Goal: Answer question/provide support: Share knowledge or assist other users

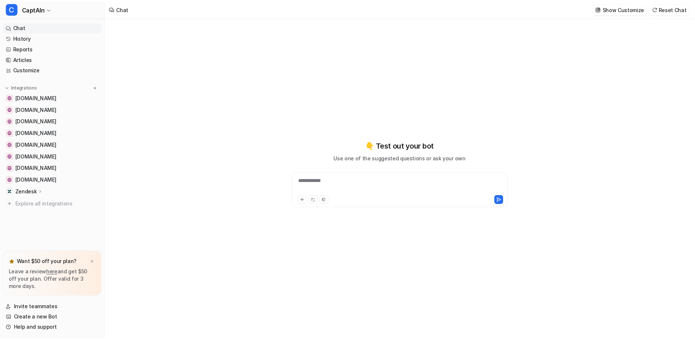
scroll to position [294, 0]
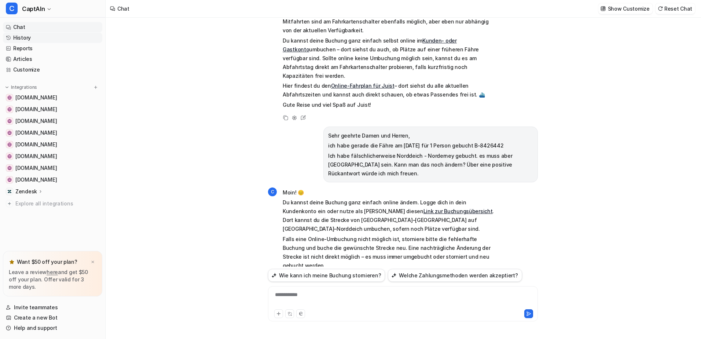
click at [20, 38] on link "History" at bounding box center [52, 38] width 99 height 10
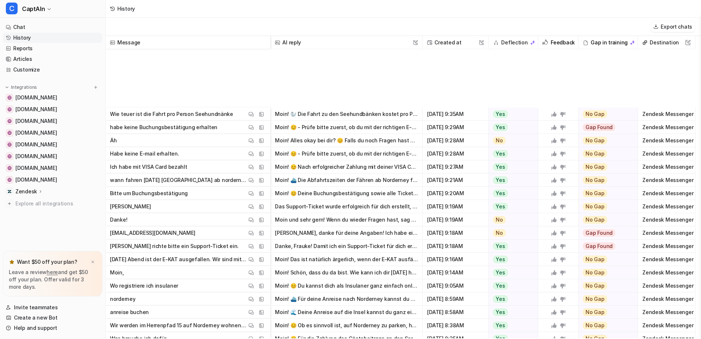
scroll to position [664, 0]
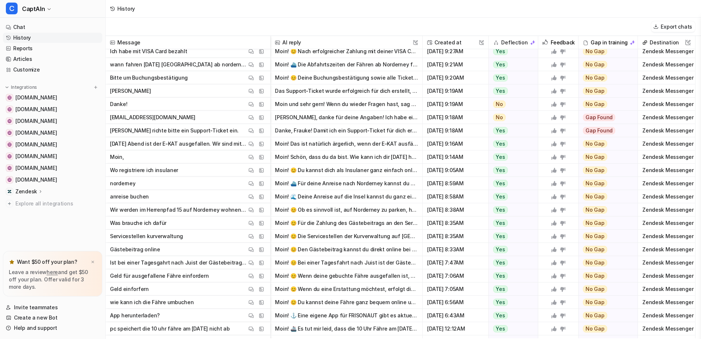
click at [331, 194] on button "Moin! 🌊 Deine Anreise auf die Insel kannst du ganz einfach über den Buchungsass…" at bounding box center [346, 196] width 143 height 13
click at [462, 196] on span "Aug 11 2025, 8:58AM" at bounding box center [456, 196] width 60 height 13
click at [201, 196] on span "anreise buchen View Thread View Sources" at bounding box center [187, 196] width 159 height 13
click at [171, 197] on span "anreise buchen View Thread View Sources" at bounding box center [187, 196] width 159 height 13
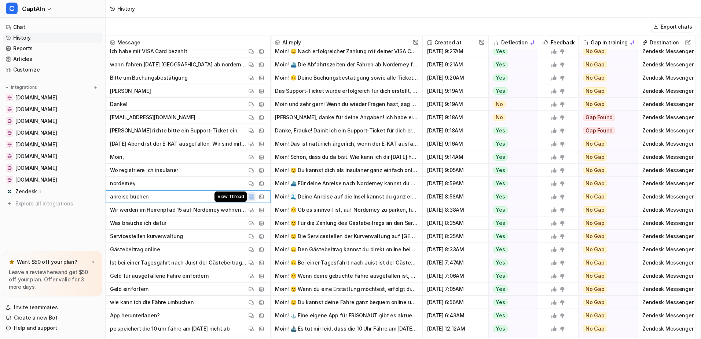
click at [250, 196] on img at bounding box center [251, 196] width 5 height 5
click at [48, 12] on button "C CaptAIn" at bounding box center [52, 9] width 105 height 18
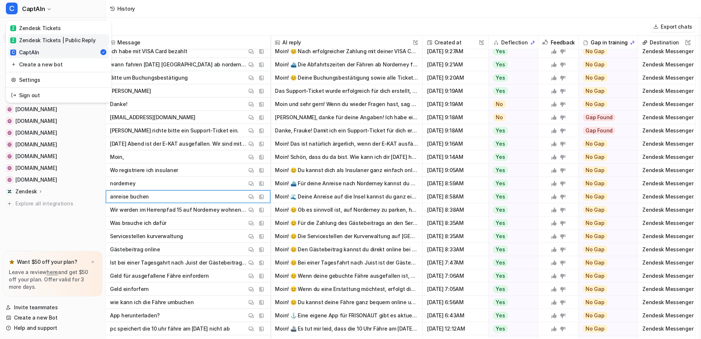
click at [46, 41] on div "Z Zendesk Tickets | Public Reply" at bounding box center [52, 40] width 85 height 8
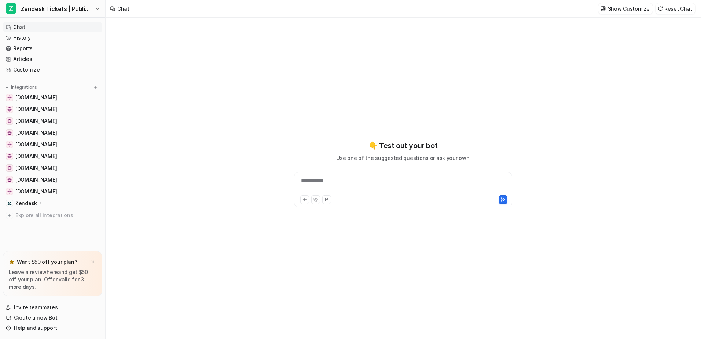
type textarea "**********"
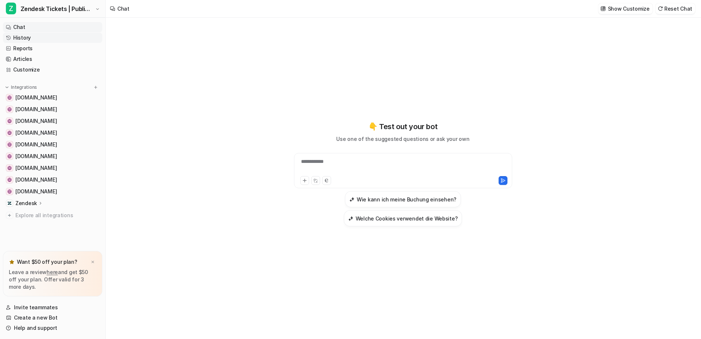
click at [27, 36] on link "History" at bounding box center [52, 38] width 99 height 10
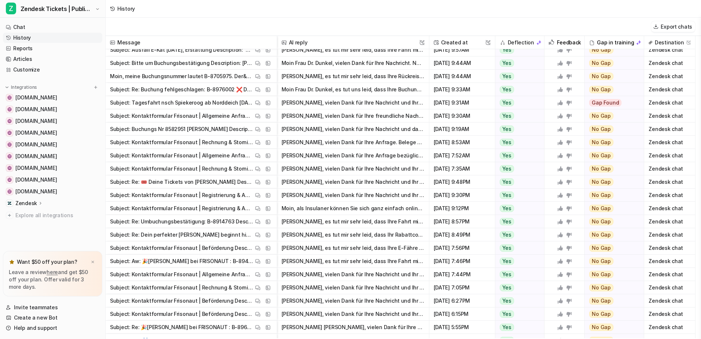
scroll to position [130, 0]
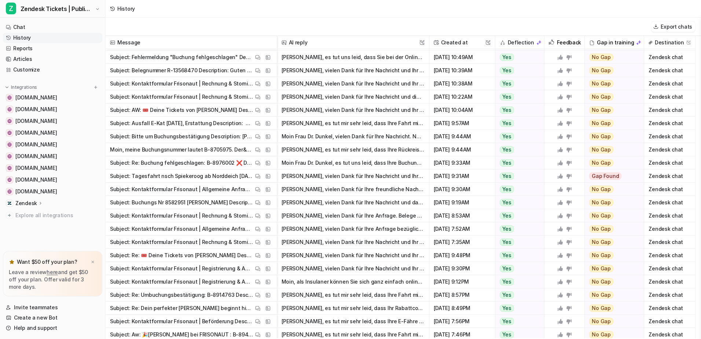
click at [456, 41] on span "Created at This field cannot be modified" at bounding box center [462, 42] width 60 height 13
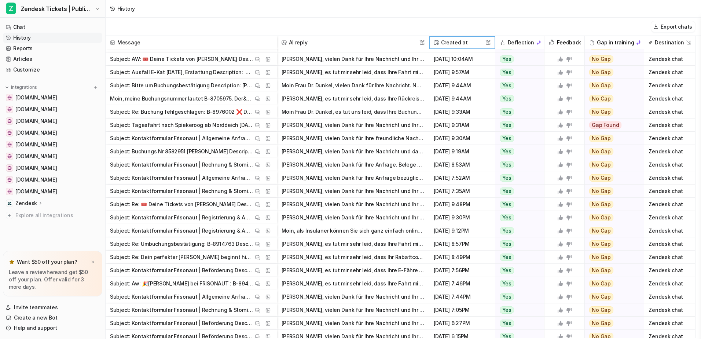
scroll to position [183, 0]
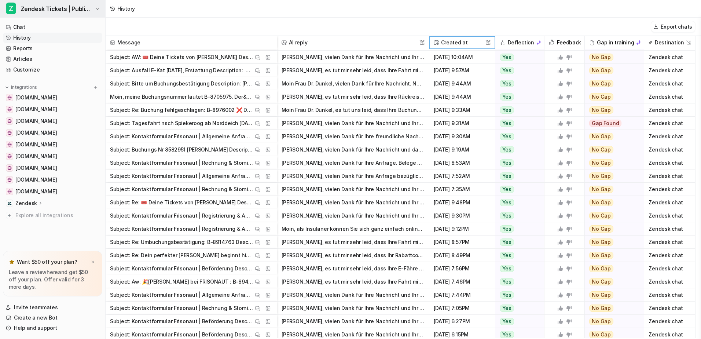
click at [15, 11] on span "Z" at bounding box center [11, 9] width 10 height 12
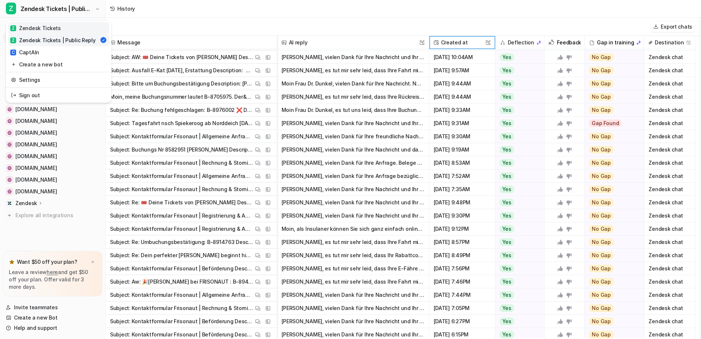
click at [44, 25] on div "Z Zendesk Tickets" at bounding box center [35, 28] width 51 height 8
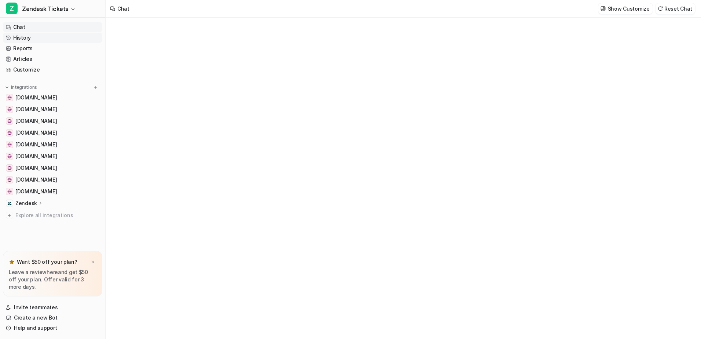
type textarea "**********"
click at [38, 39] on link "History" at bounding box center [52, 38] width 99 height 10
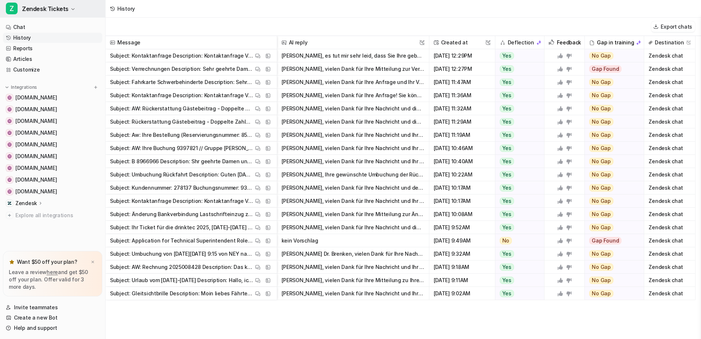
click at [72, 10] on icon "button" at bounding box center [73, 9] width 4 height 4
drag, startPoint x: 47, startPoint y: 27, endPoint x: 89, endPoint y: 14, distance: 44.2
click at [89, 14] on button "Z Zendesk Tickets" at bounding box center [52, 9] width 105 height 18
click at [67, 6] on button "Z Zendesk Tickets" at bounding box center [52, 9] width 105 height 18
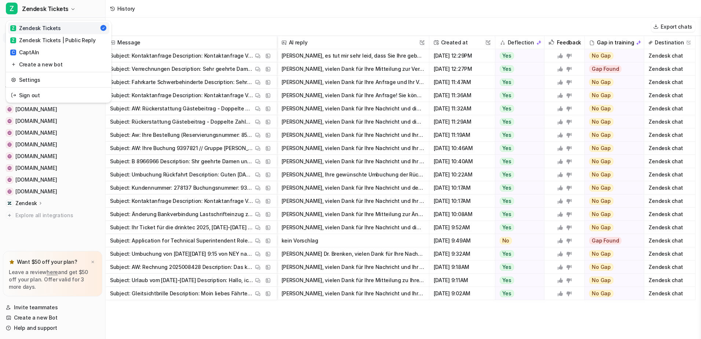
drag, startPoint x: 118, startPoint y: 8, endPoint x: 122, endPoint y: 8, distance: 4.5
click at [118, 8] on div "Z Zendesk Tickets Z Zendesk Tickets Z Zendesk Tickets | Public Reply C CaptAIn …" at bounding box center [350, 169] width 701 height 339
click at [404, 16] on div "History" at bounding box center [403, 9] width 595 height 18
click at [326, 173] on button "[PERSON_NAME], Ihre gewünschte Umbuchung der Rückfahrt können Sie ganz einfach …" at bounding box center [353, 174] width 143 height 13
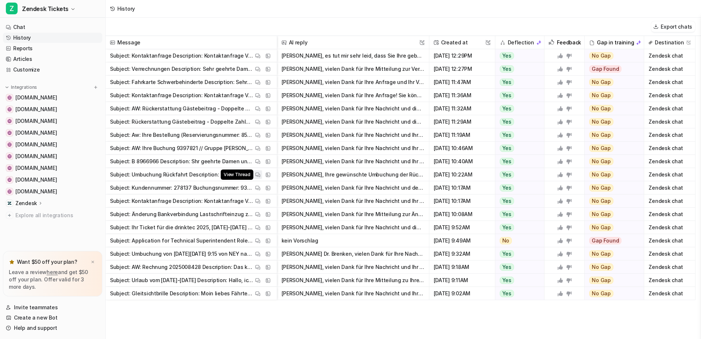
click at [257, 174] on img at bounding box center [257, 174] width 5 height 5
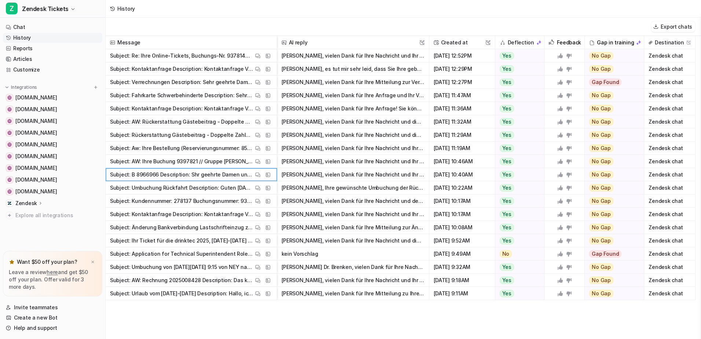
click at [329, 186] on button "[PERSON_NAME], Ihre gewünschte Umbuchung der Rückfahrt können Sie ganz einfach …" at bounding box center [353, 187] width 143 height 13
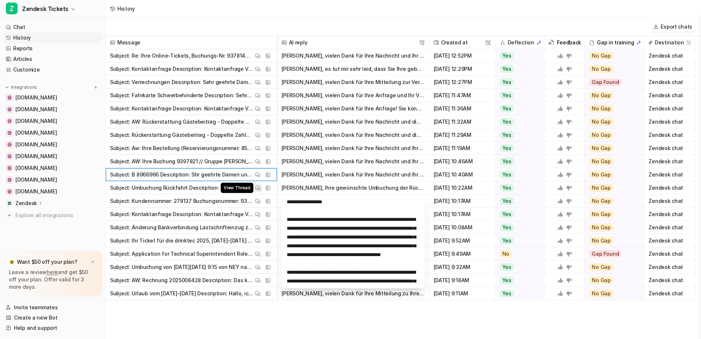
click at [258, 188] on img at bounding box center [257, 187] width 5 height 5
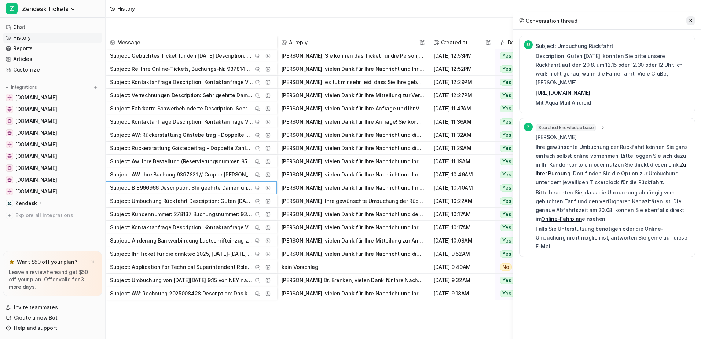
click at [691, 20] on icon at bounding box center [690, 20] width 3 height 3
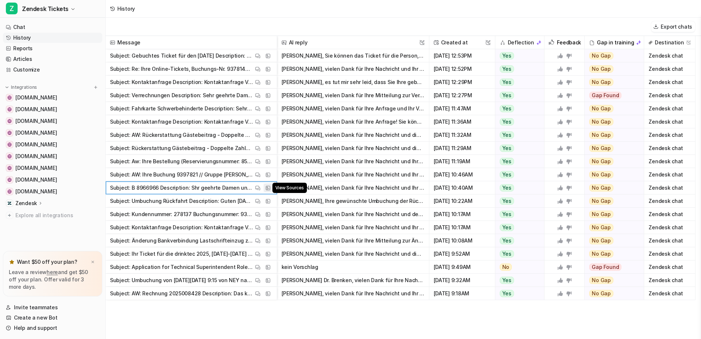
click at [267, 188] on img at bounding box center [267, 187] width 5 height 5
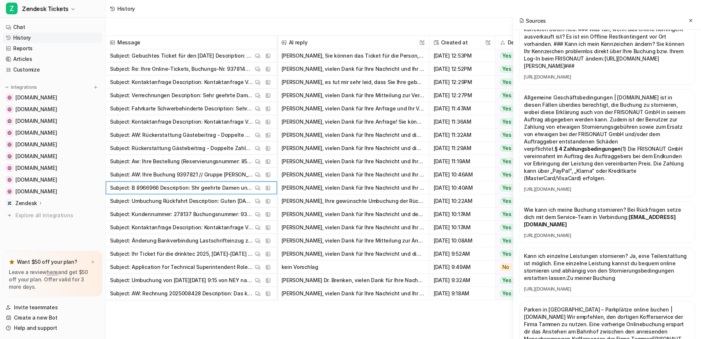
scroll to position [550, 0]
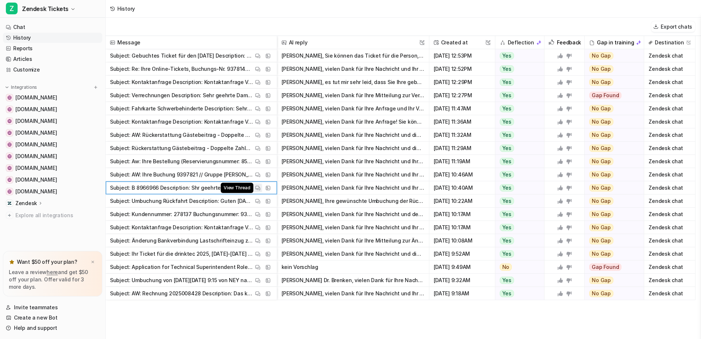
click at [247, 189] on span "View Thread" at bounding box center [237, 188] width 32 height 10
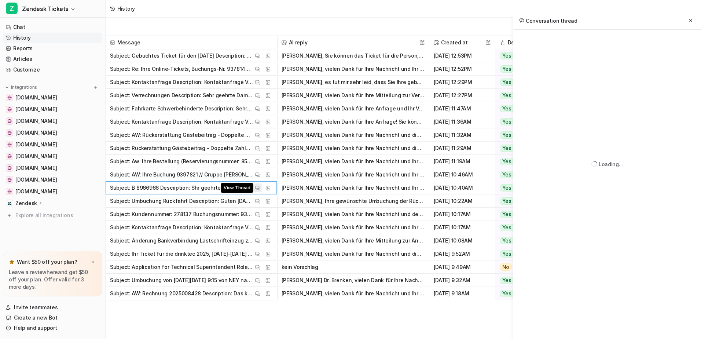
scroll to position [0, 0]
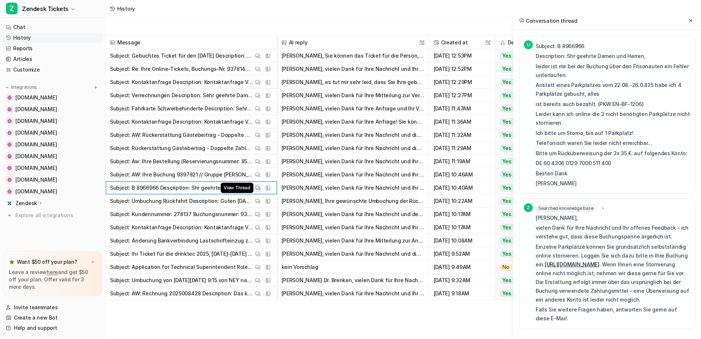
click at [256, 187] on img at bounding box center [257, 187] width 5 height 5
click at [134, 185] on p "Subject: B 8966966 Description: Shr geehrte Damen und Herren, leider ist mir be…" at bounding box center [181, 187] width 143 height 13
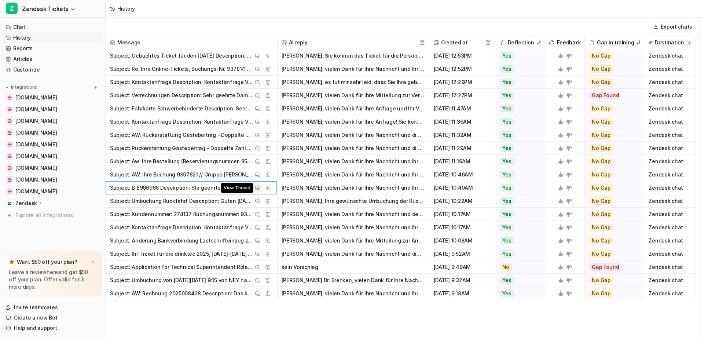
click at [255, 185] on img at bounding box center [257, 187] width 5 height 5
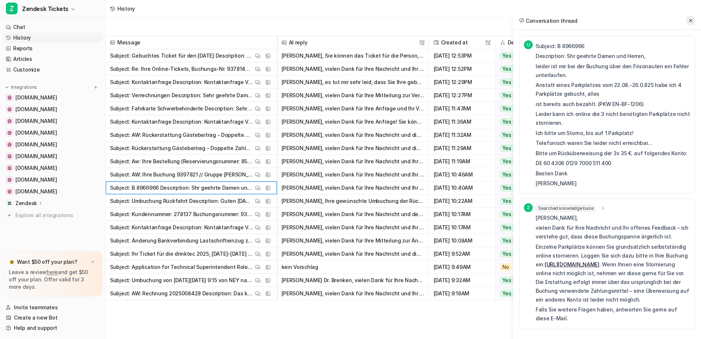
click at [692, 19] on icon at bounding box center [690, 20] width 5 height 5
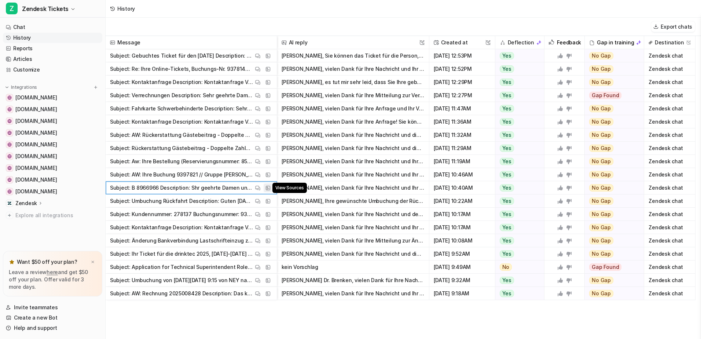
click at [268, 188] on img at bounding box center [267, 187] width 5 height 5
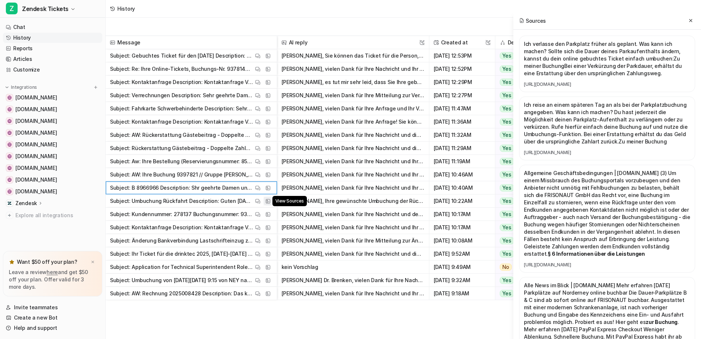
click at [269, 202] on img at bounding box center [267, 200] width 5 height 5
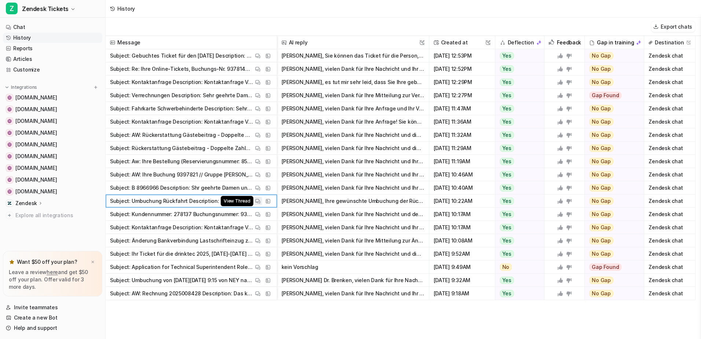
click at [257, 197] on button "View Thread" at bounding box center [257, 200] width 9 height 9
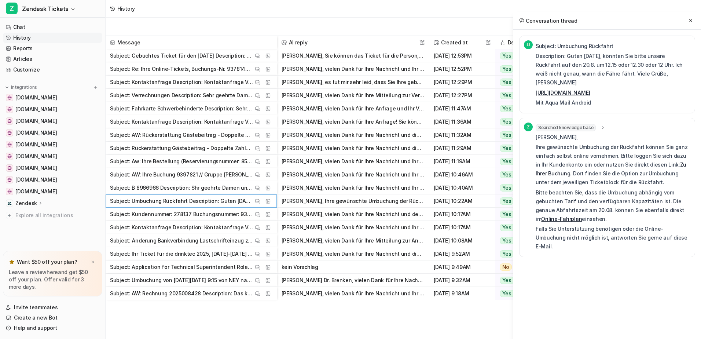
click at [590, 89] on link "[URL][DOMAIN_NAME]" at bounding box center [563, 92] width 55 height 6
click at [607, 187] on p "Ihre gewünschte Umbuchung der Rückfahrt können Sie ganz einfach selbst online v…" at bounding box center [613, 165] width 155 height 44
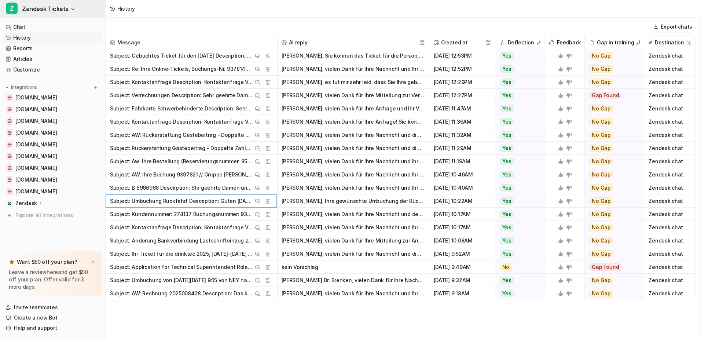
click at [44, 7] on span "Zendesk Tickets" at bounding box center [45, 9] width 47 height 10
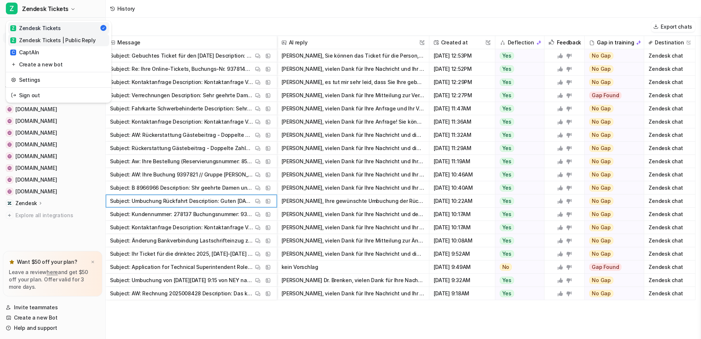
click at [37, 38] on div "Z Zendesk Tickets | Public Reply" at bounding box center [52, 40] width 85 height 8
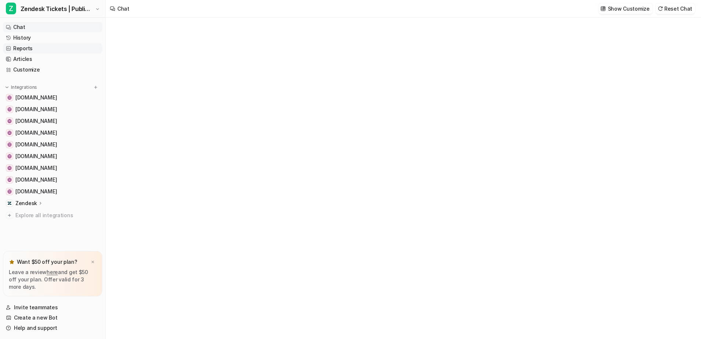
type textarea "**********"
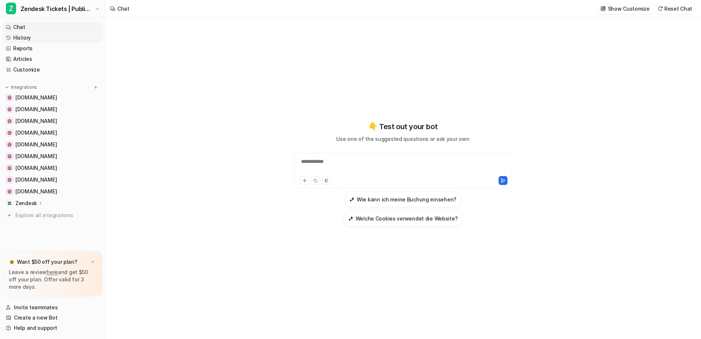
click at [34, 36] on link "History" at bounding box center [52, 38] width 99 height 10
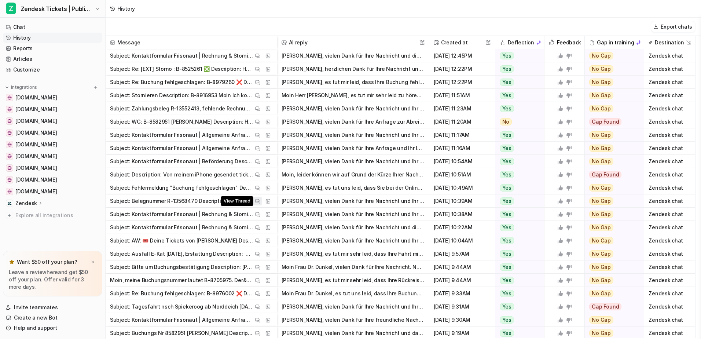
click at [239, 198] on span "View Thread" at bounding box center [237, 201] width 32 height 10
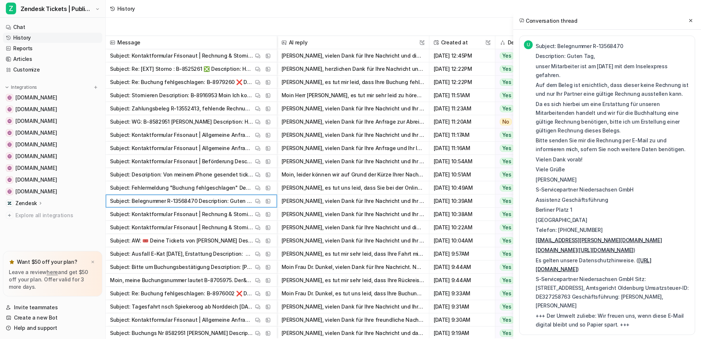
click at [655, 165] on p "Viele Grüße" at bounding box center [613, 169] width 155 height 9
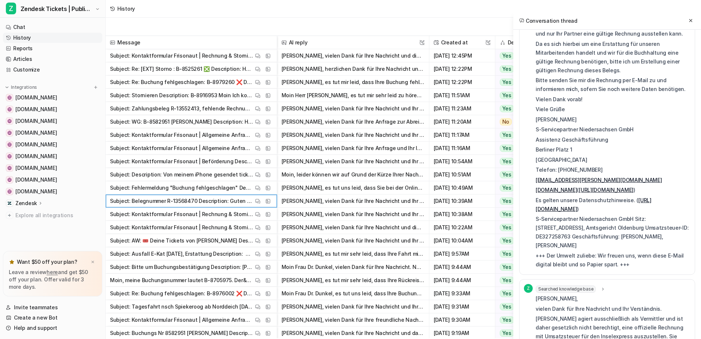
scroll to position [136, 0]
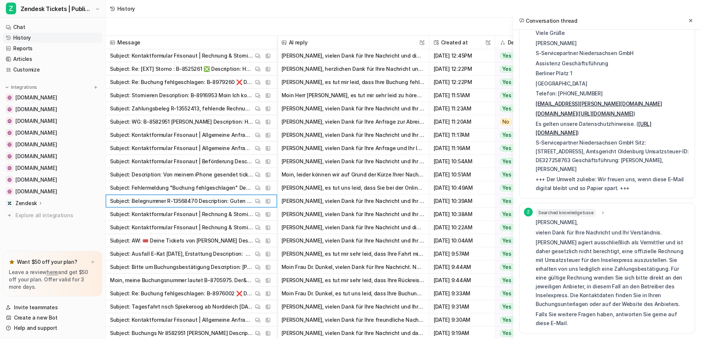
click at [603, 213] on icon at bounding box center [602, 212] width 5 height 5
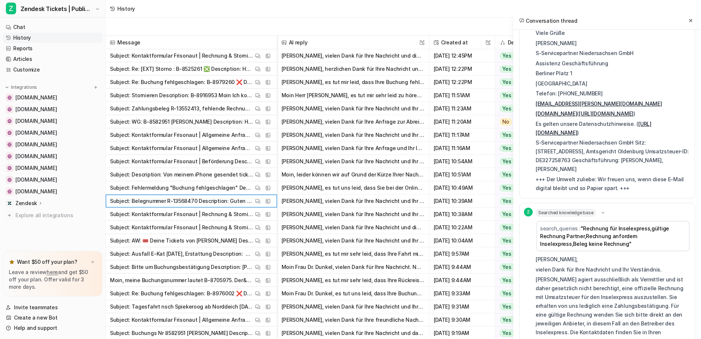
click at [26, 34] on link "History" at bounding box center [52, 38] width 99 height 10
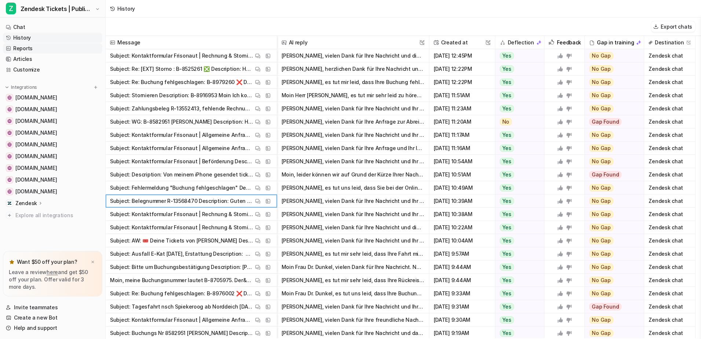
click at [21, 48] on link "Reports" at bounding box center [52, 48] width 99 height 10
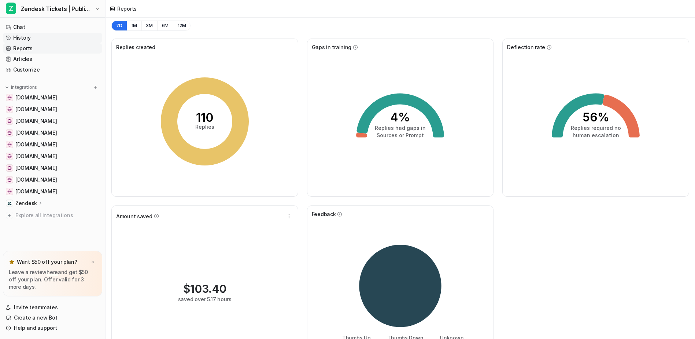
click at [27, 40] on link "History" at bounding box center [52, 38] width 99 height 10
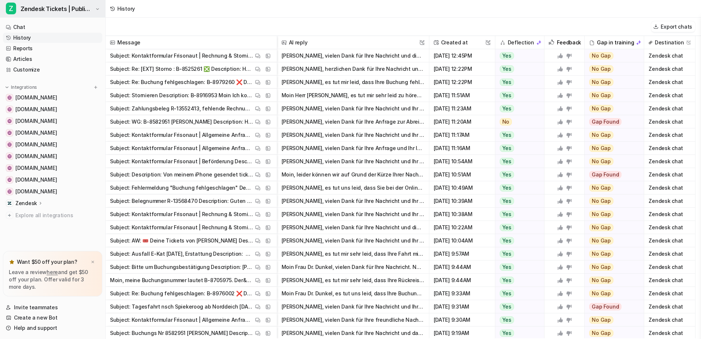
click at [97, 8] on icon "button" at bounding box center [98, 9] width 4 height 4
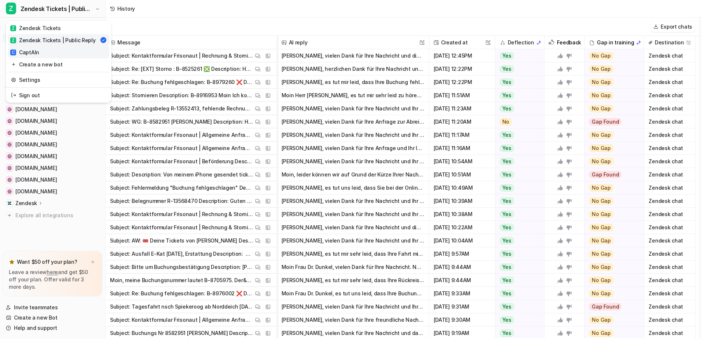
click at [56, 51] on link "C CaptAIn" at bounding box center [58, 52] width 101 height 12
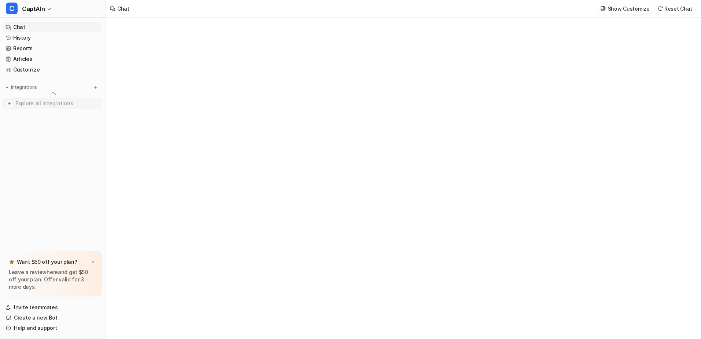
type textarea "**********"
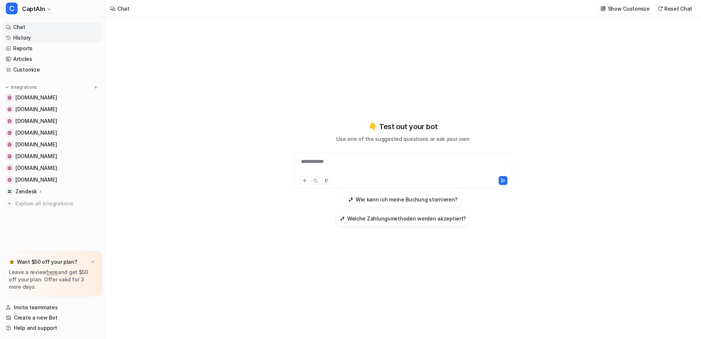
click at [42, 36] on link "History" at bounding box center [52, 38] width 99 height 10
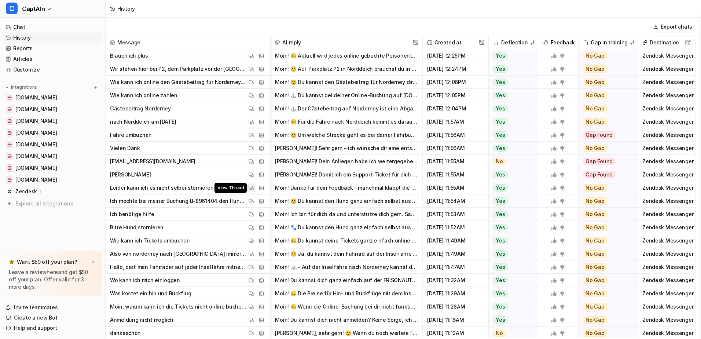
click at [250, 187] on img at bounding box center [251, 187] width 5 height 5
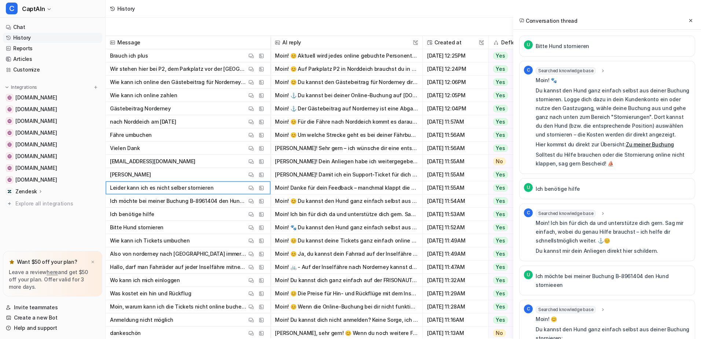
click at [601, 72] on icon at bounding box center [602, 70] width 5 height 5
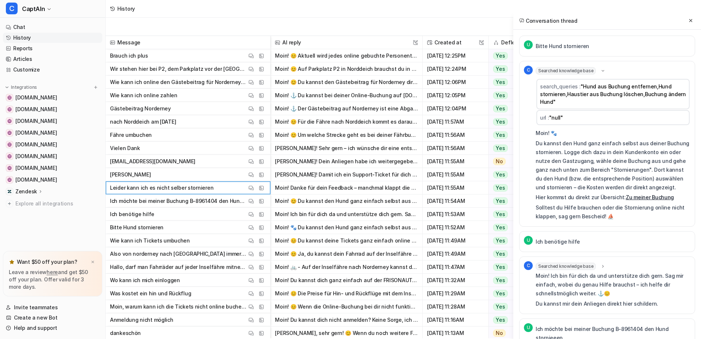
click at [601, 72] on icon at bounding box center [602, 70] width 5 height 5
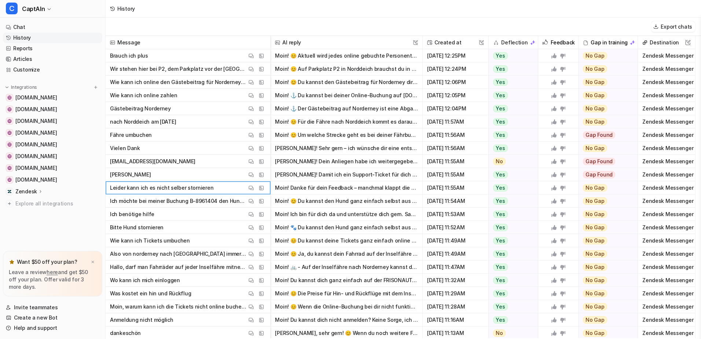
click at [156, 185] on p "Leider kann ich es nicht selber stornieren" at bounding box center [161, 187] width 103 height 13
drag, startPoint x: 156, startPoint y: 185, endPoint x: 183, endPoint y: 185, distance: 27.1
click at [183, 185] on p "Leider kann ich es nicht selber stornieren" at bounding box center [161, 187] width 103 height 13
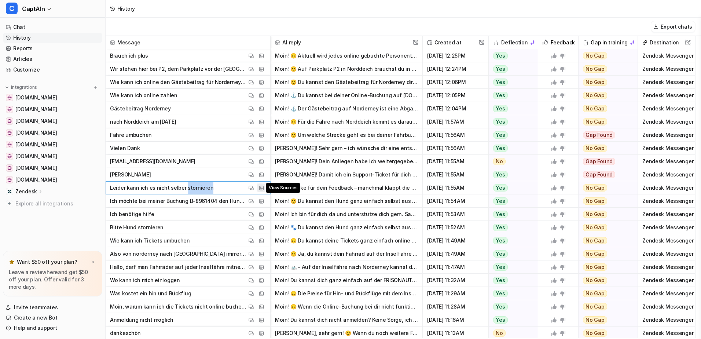
click at [264, 189] on button "View Sources" at bounding box center [261, 187] width 9 height 9
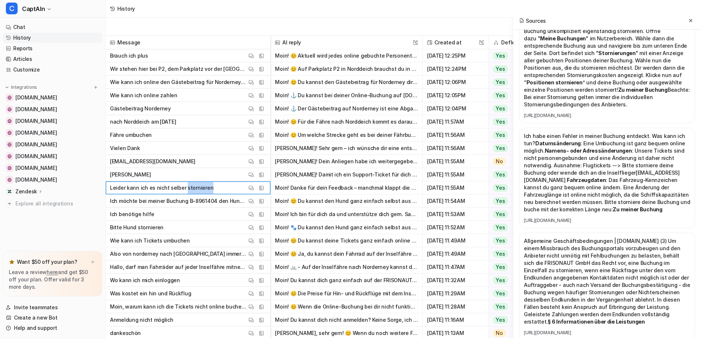
scroll to position [586, 0]
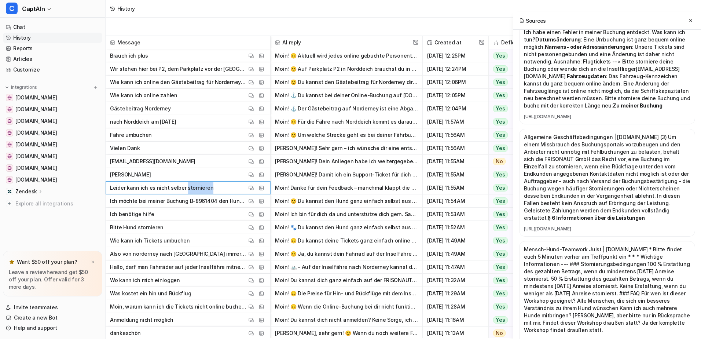
click at [691, 21] on icon at bounding box center [690, 20] width 5 height 5
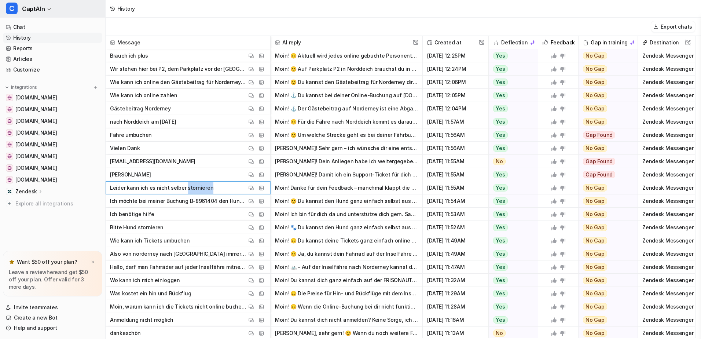
click at [44, 10] on button "C CaptAIn" at bounding box center [52, 9] width 105 height 18
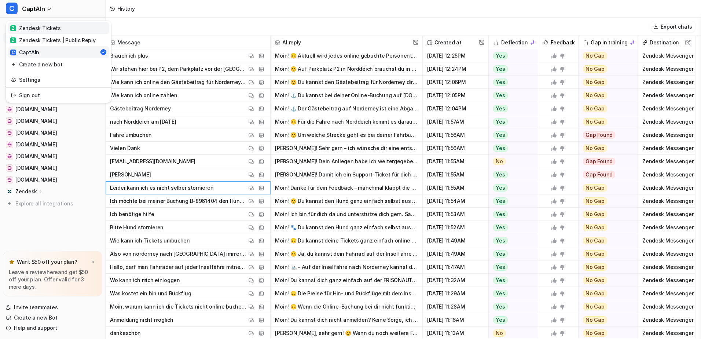
click at [48, 28] on div "Z Zendesk Tickets" at bounding box center [35, 28] width 51 height 8
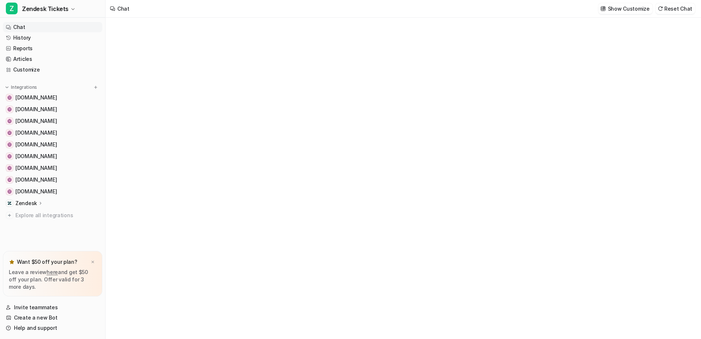
type textarea "**********"
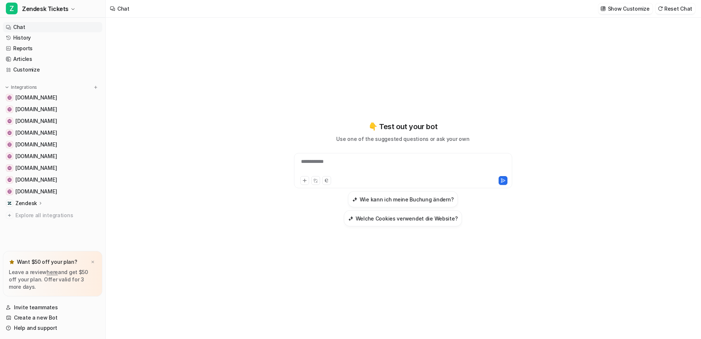
click at [353, 165] on div "**********" at bounding box center [403, 166] width 214 height 17
paste div
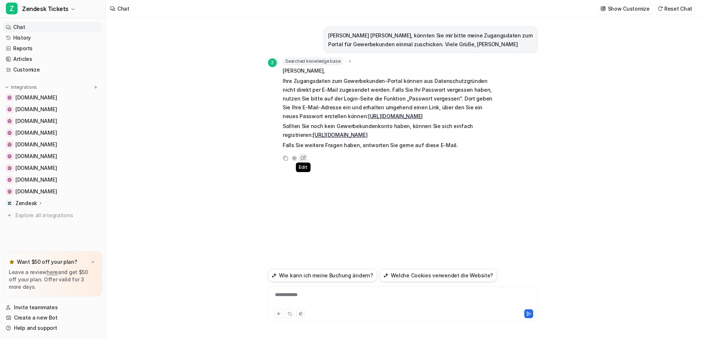
click at [303, 157] on icon at bounding box center [303, 158] width 10 height 10
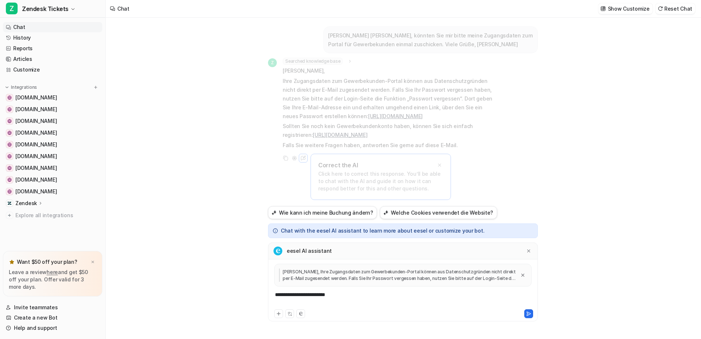
click at [368, 295] on div "**********" at bounding box center [403, 299] width 266 height 17
